Goal: Find contact information: Find contact information

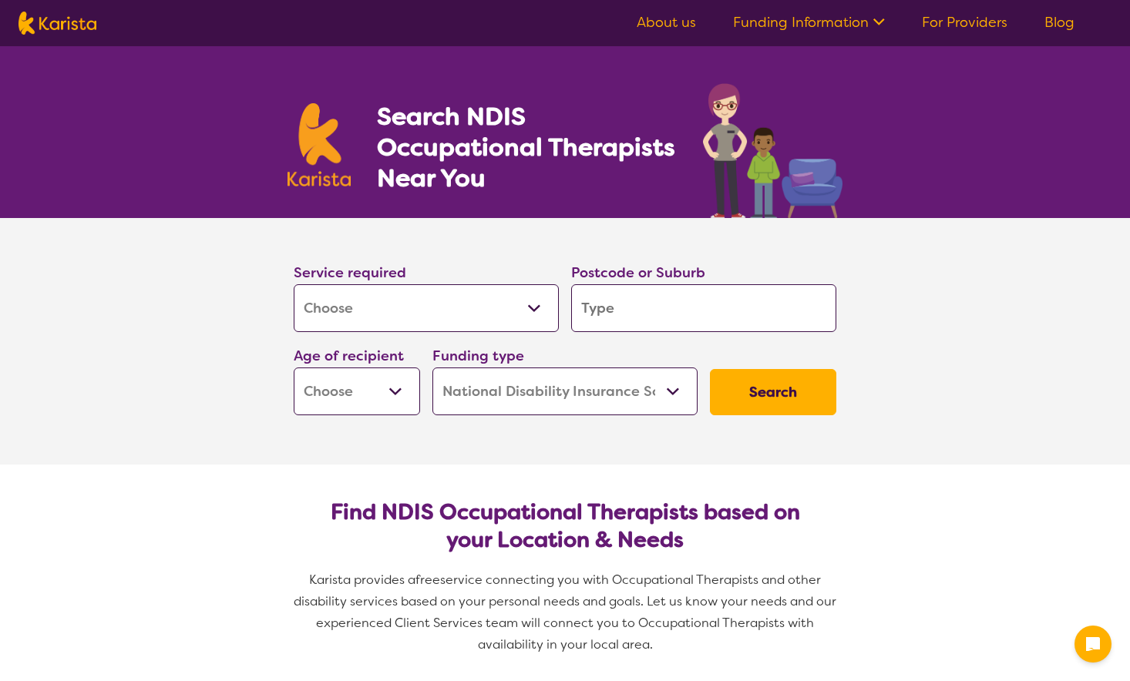
select select "[MEDICAL_DATA]"
select select "NDIS"
select select "[MEDICAL_DATA]"
select select "NDIS"
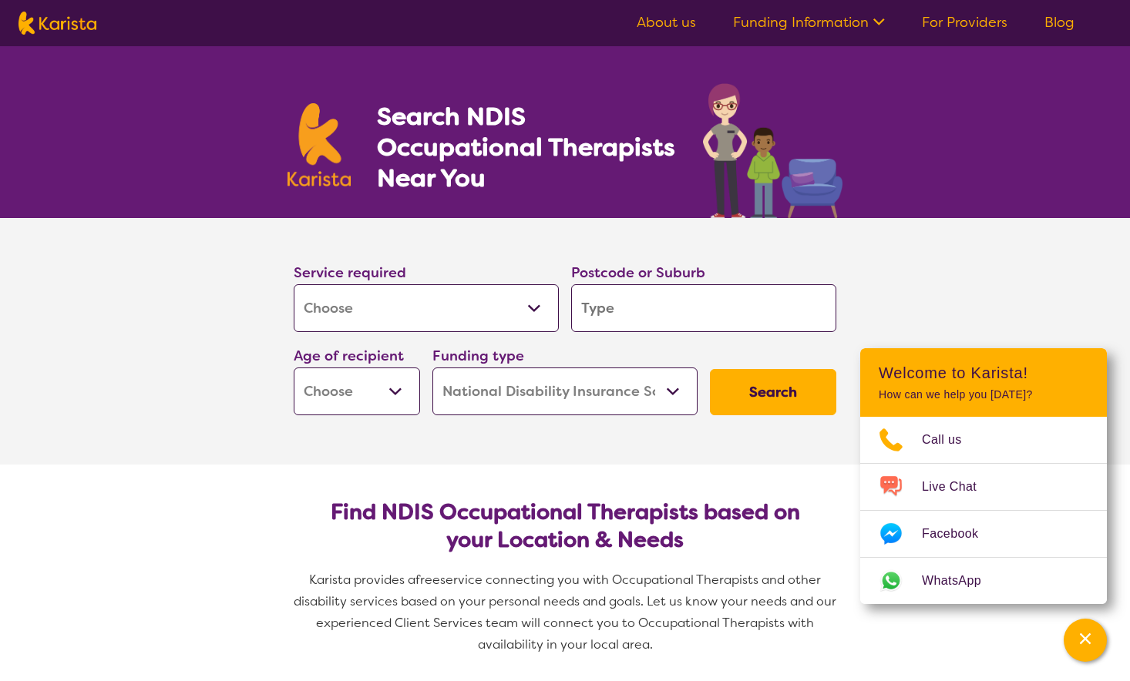
click at [533, 301] on select "Allied Health Assistant Assessment ([MEDICAL_DATA] or [MEDICAL_DATA]) Behaviour…" at bounding box center [426, 308] width 265 height 48
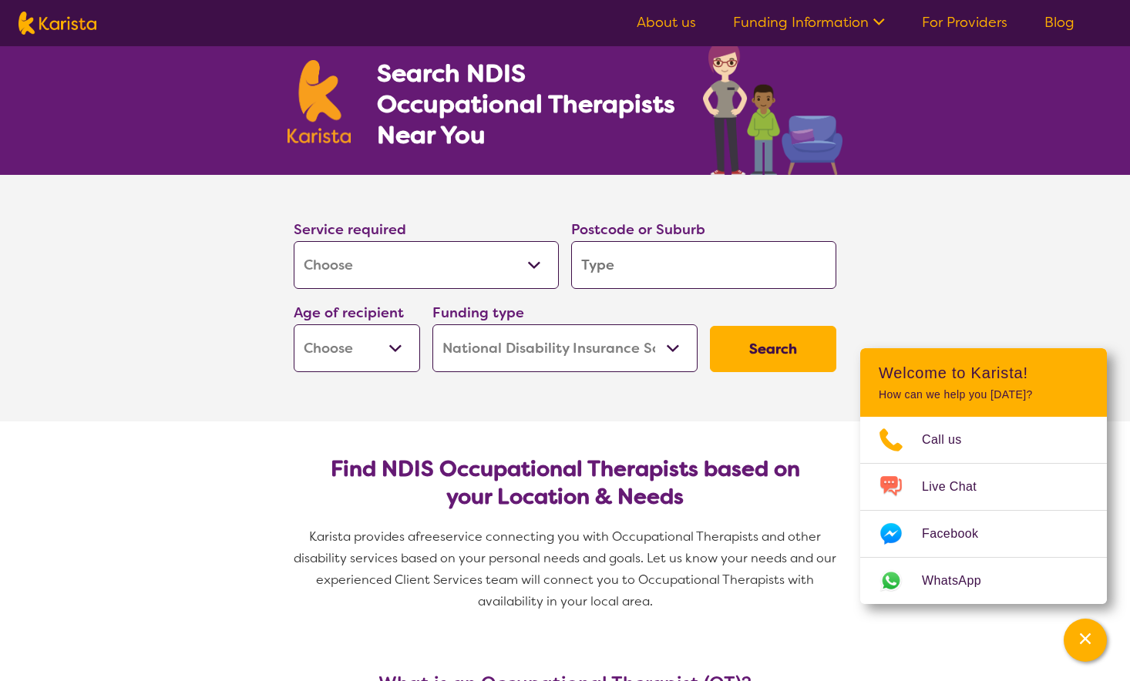
scroll to position [77, 0]
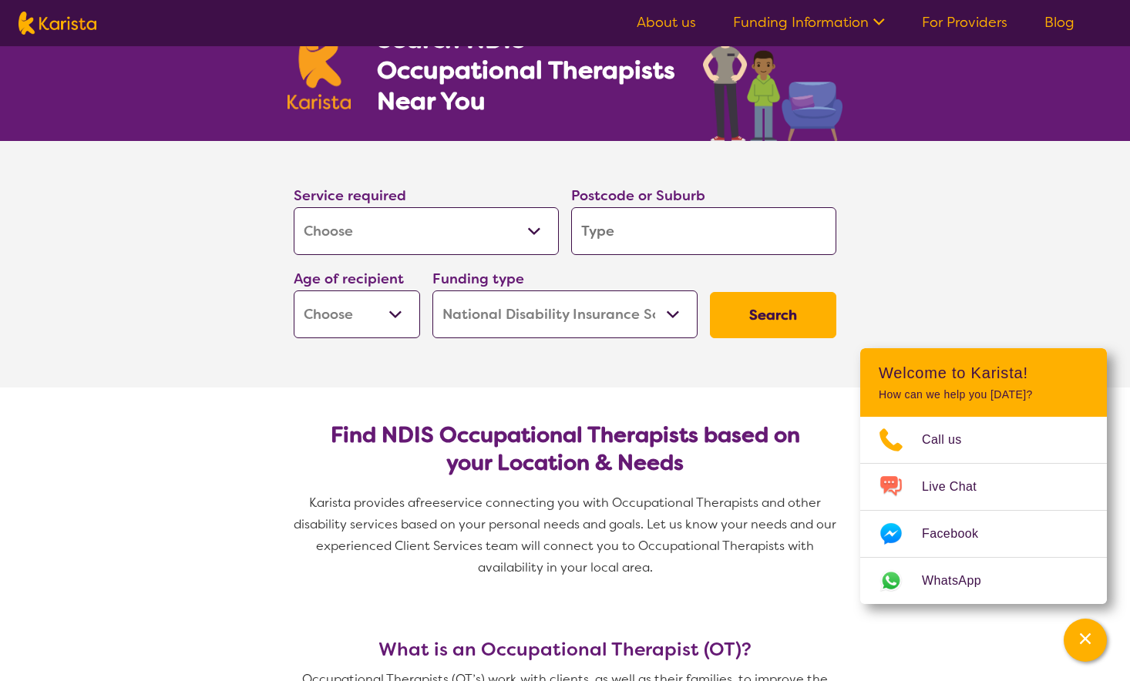
click at [651, 218] on input "search" at bounding box center [703, 231] width 265 height 48
type input "6"
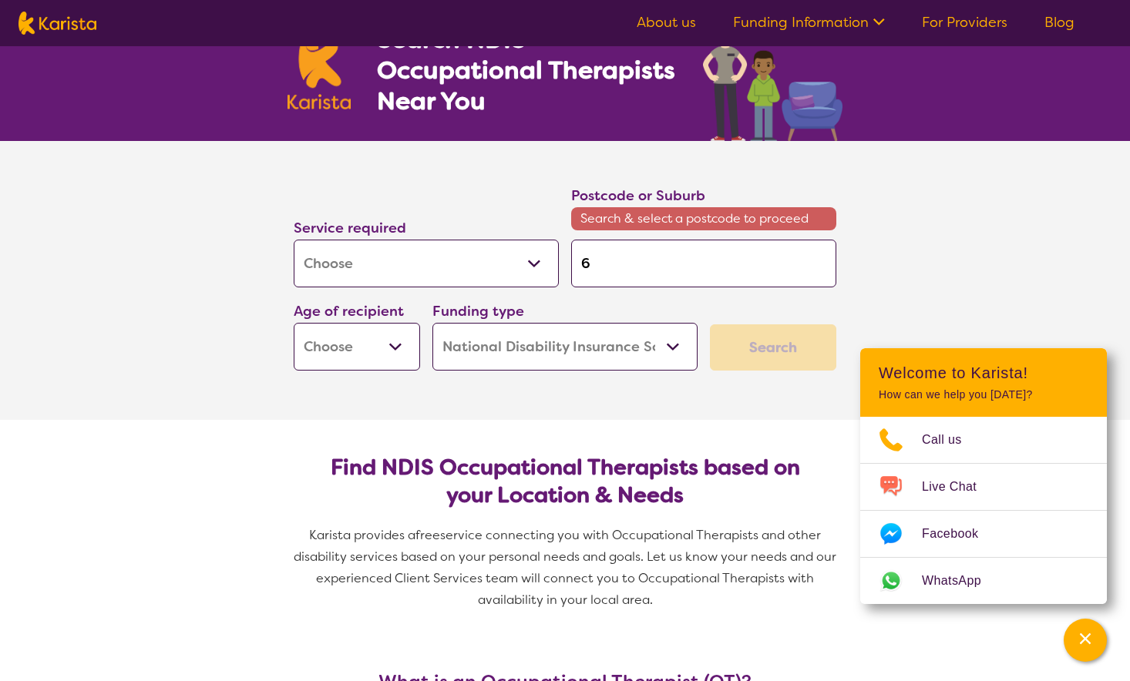
type input "60"
type input "603"
type input "6035"
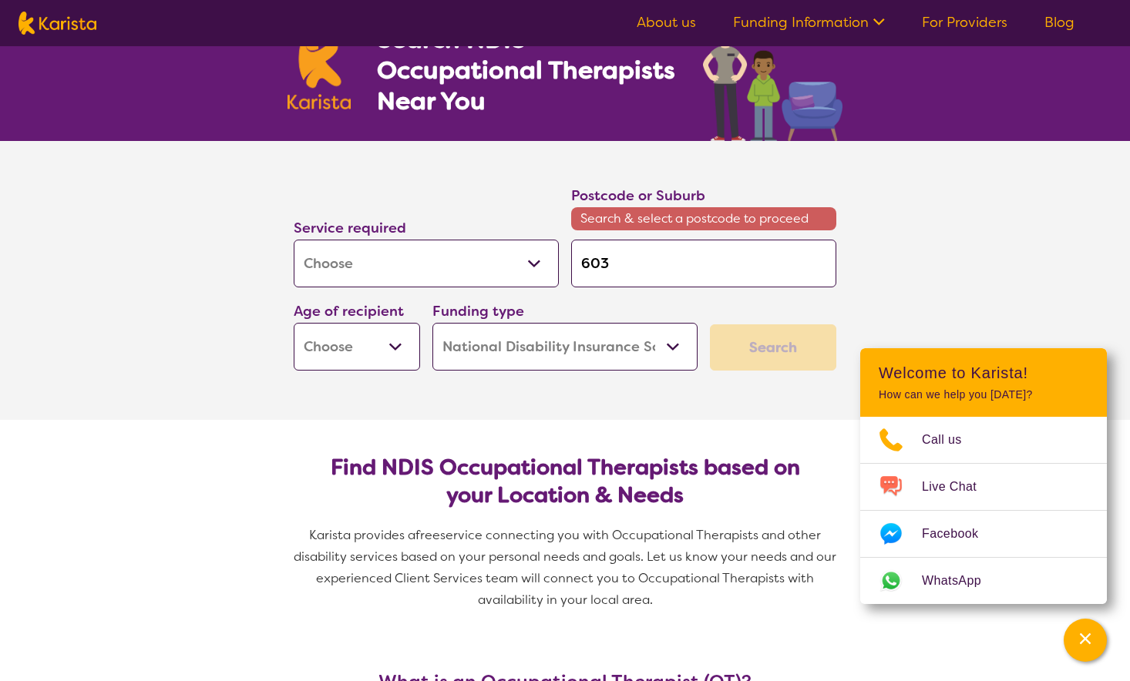
type input "6035"
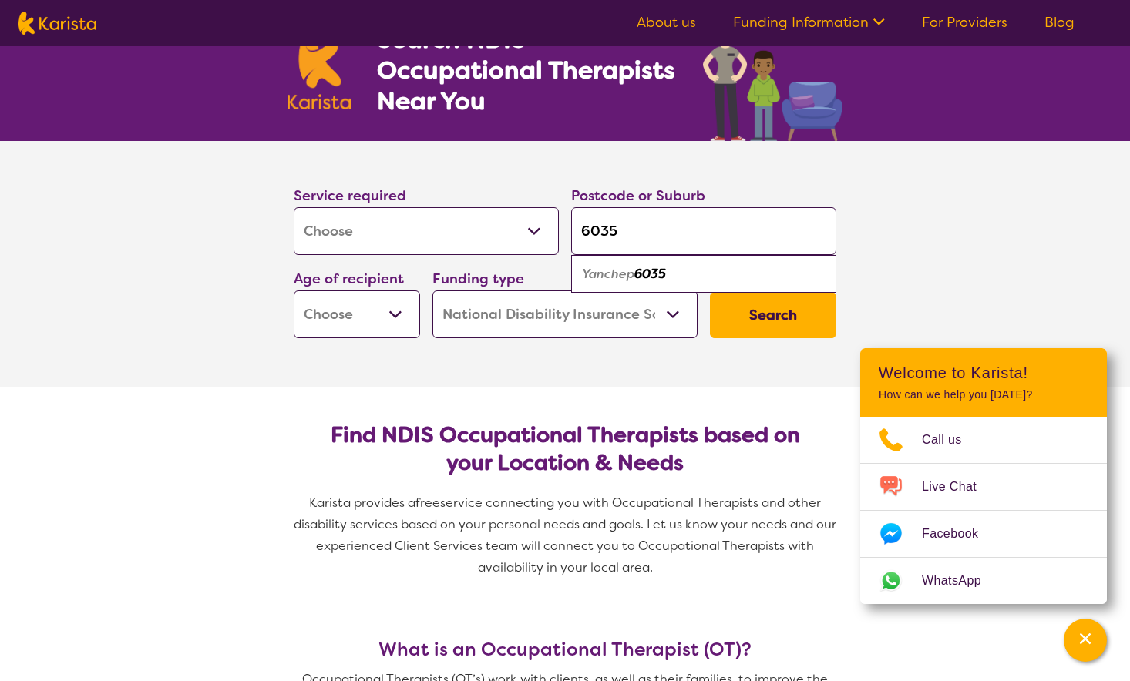
type input "6035"
click at [647, 276] on em "6035" at bounding box center [650, 274] width 32 height 16
click at [389, 319] on select "Early Childhood - 0 to 9 Child - 10 to 11 Adolescent - 12 to 17 Adult - 18 to 6…" at bounding box center [357, 315] width 126 height 48
select select "CH"
click at [294, 291] on select "Early Childhood - 0 to 9 Child - 10 to 11 Adolescent - 12 to 17 Adult - 18 to 6…" at bounding box center [357, 315] width 126 height 48
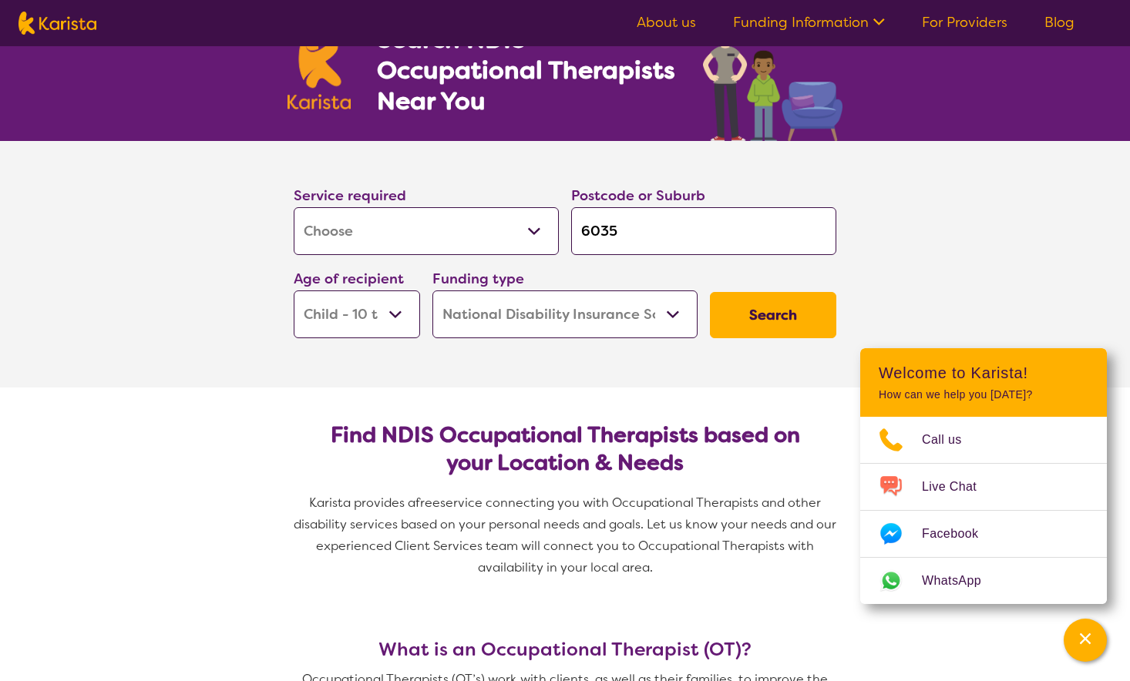
select select "CH"
click at [658, 304] on select "Home Care Package (HCP) National Disability Insurance Scheme (NDIS) I don't know" at bounding box center [564, 315] width 265 height 48
click at [805, 318] on button "Search" at bounding box center [773, 315] width 126 height 46
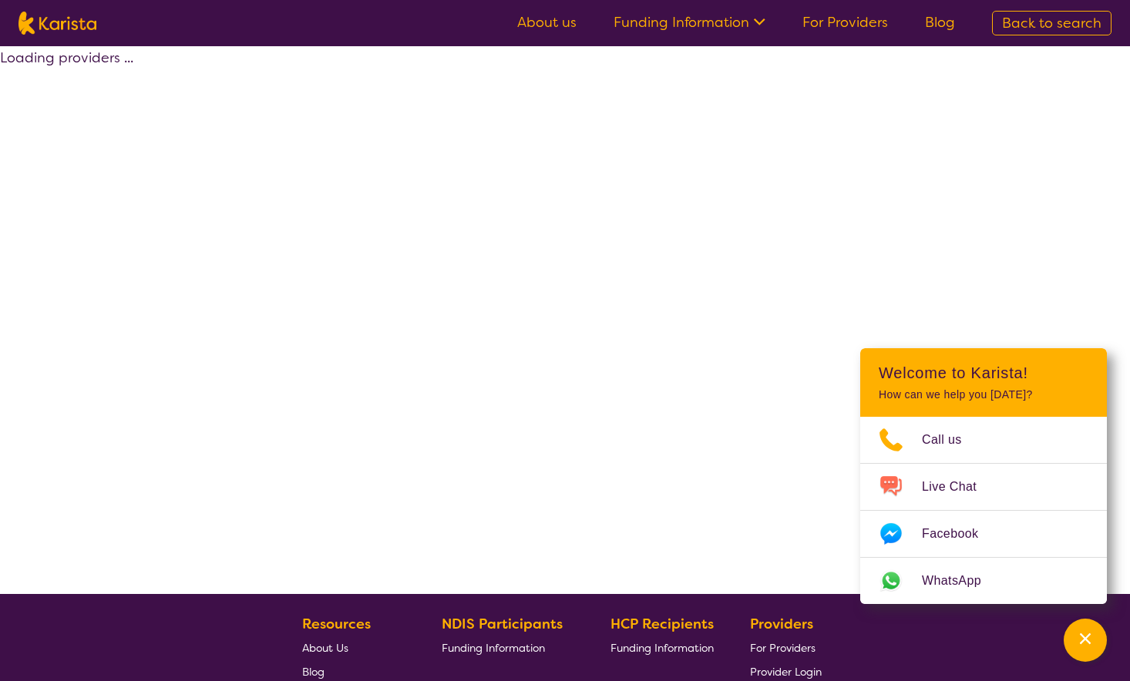
select select "by_score"
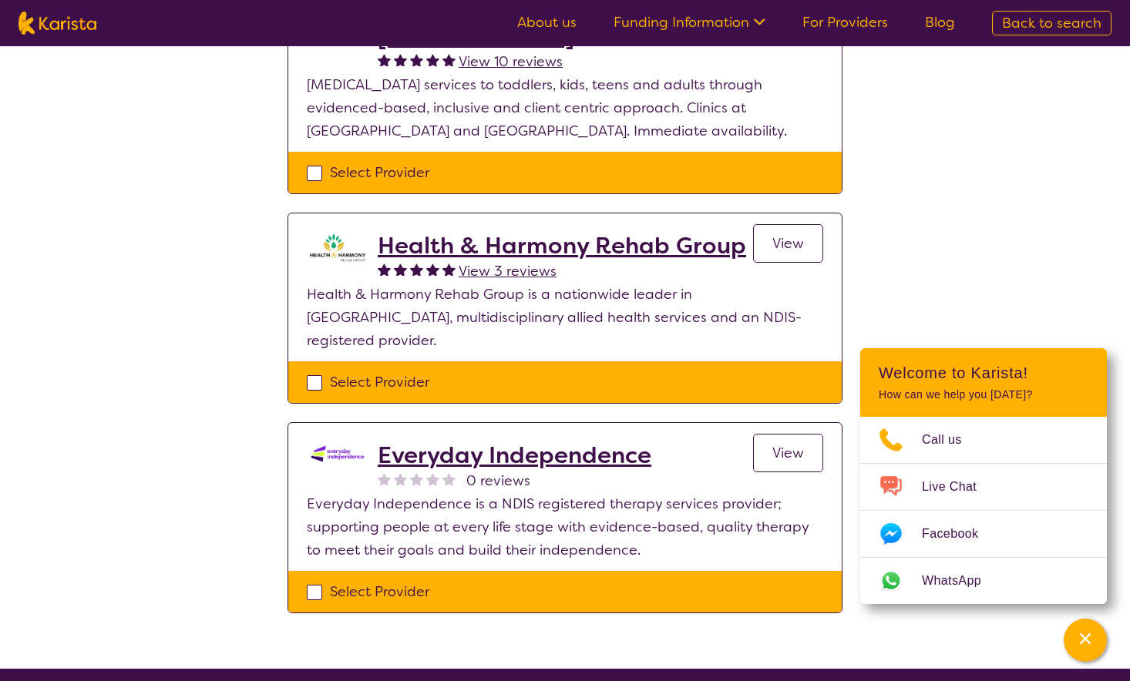
scroll to position [154, 0]
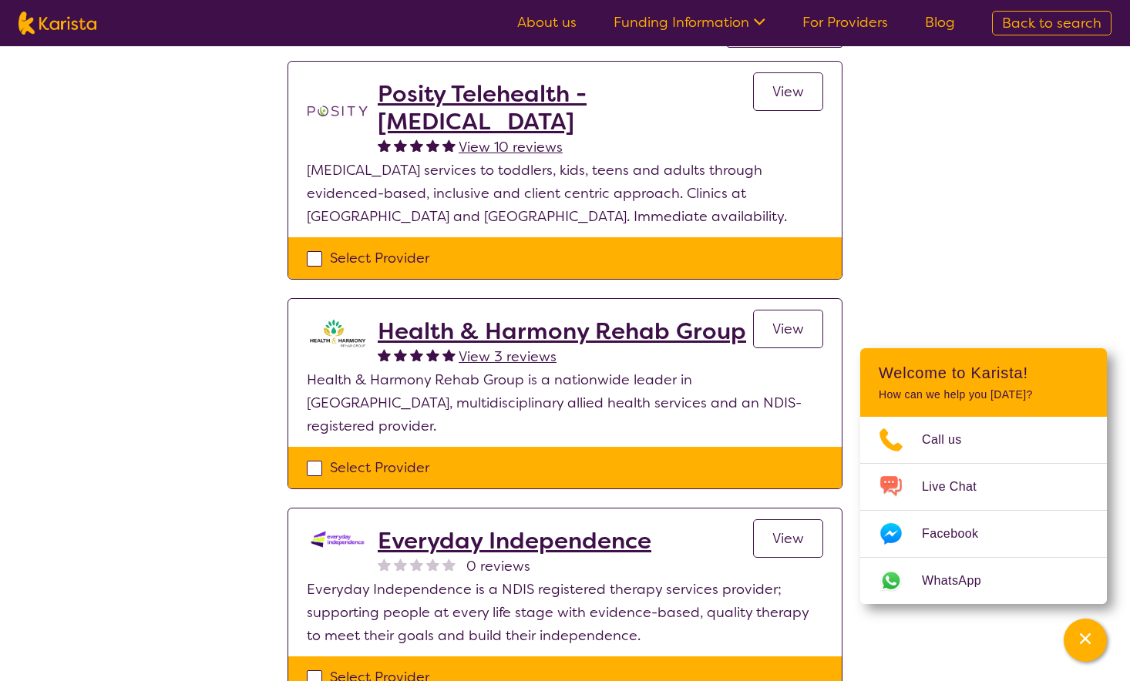
click at [684, 325] on h2 "Health & Harmony Rehab Group" at bounding box center [562, 332] width 368 height 28
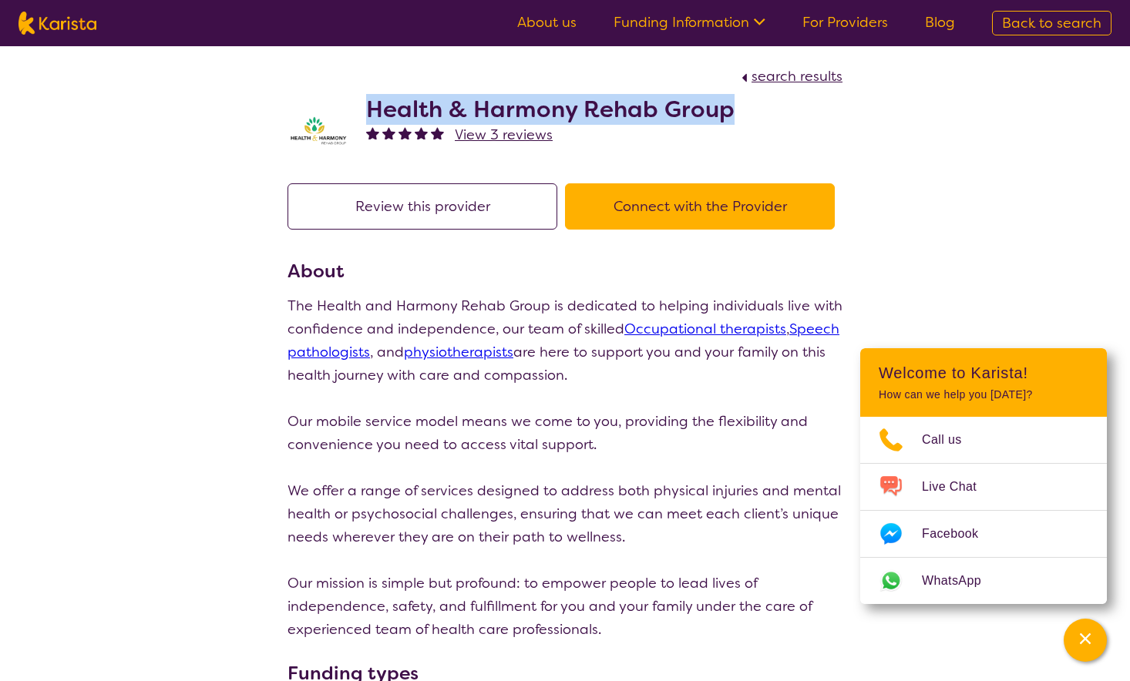
drag, startPoint x: 368, startPoint y: 105, endPoint x: 725, endPoint y: 98, distance: 356.9
click at [725, 98] on h2 "Health & Harmony Rehab Group" at bounding box center [550, 110] width 368 height 28
copy h2 "Health & Harmony Rehab Group"
click at [705, 205] on button "Connect with the Provider" at bounding box center [700, 206] width 270 height 46
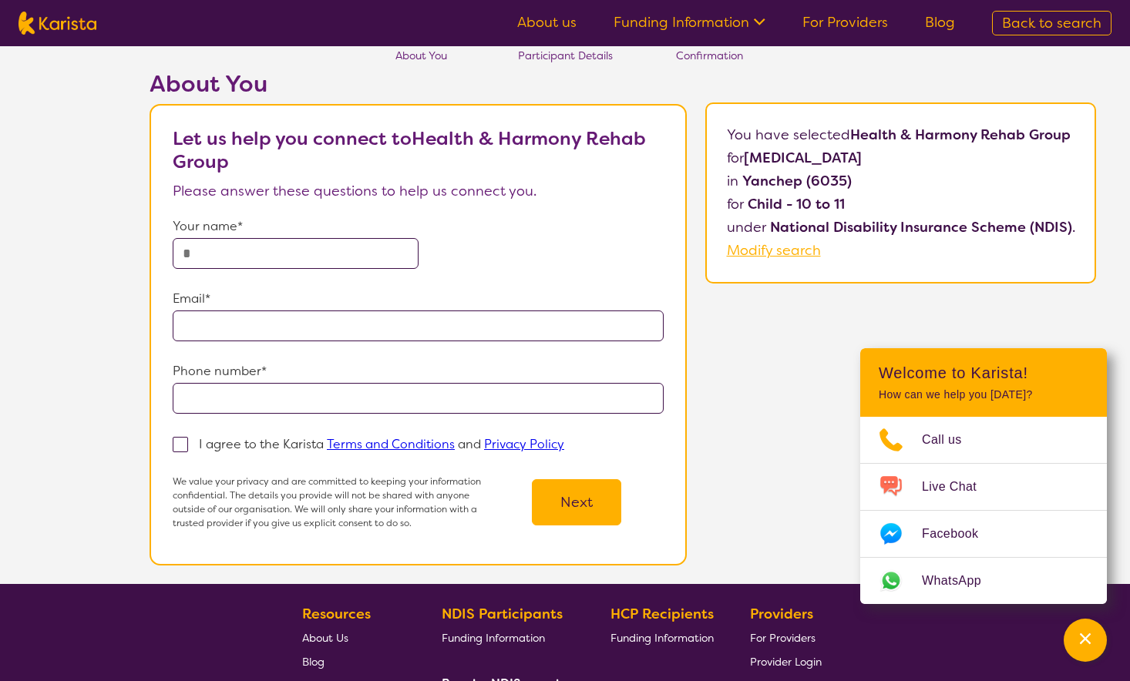
scroll to position [77, 0]
